Goal: Navigation & Orientation: Find specific page/section

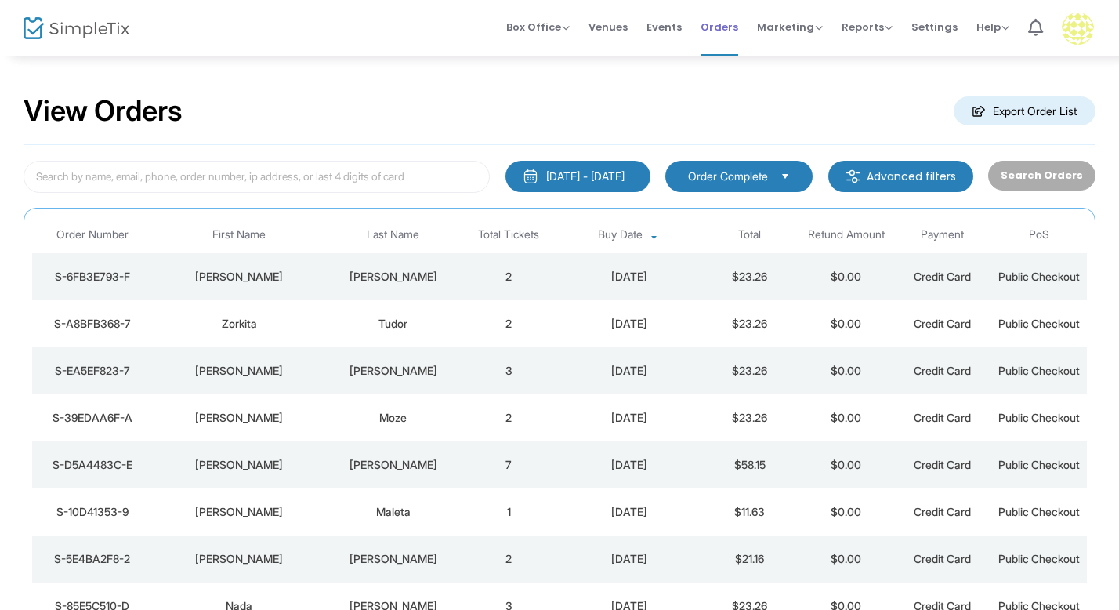
click at [710, 25] on span "Orders" at bounding box center [719, 27] width 38 height 40
click at [668, 34] on span "Events" at bounding box center [663, 27] width 35 height 40
click at [679, 27] on span "Events" at bounding box center [663, 27] width 35 height 40
